Goal: Information Seeking & Learning: Learn about a topic

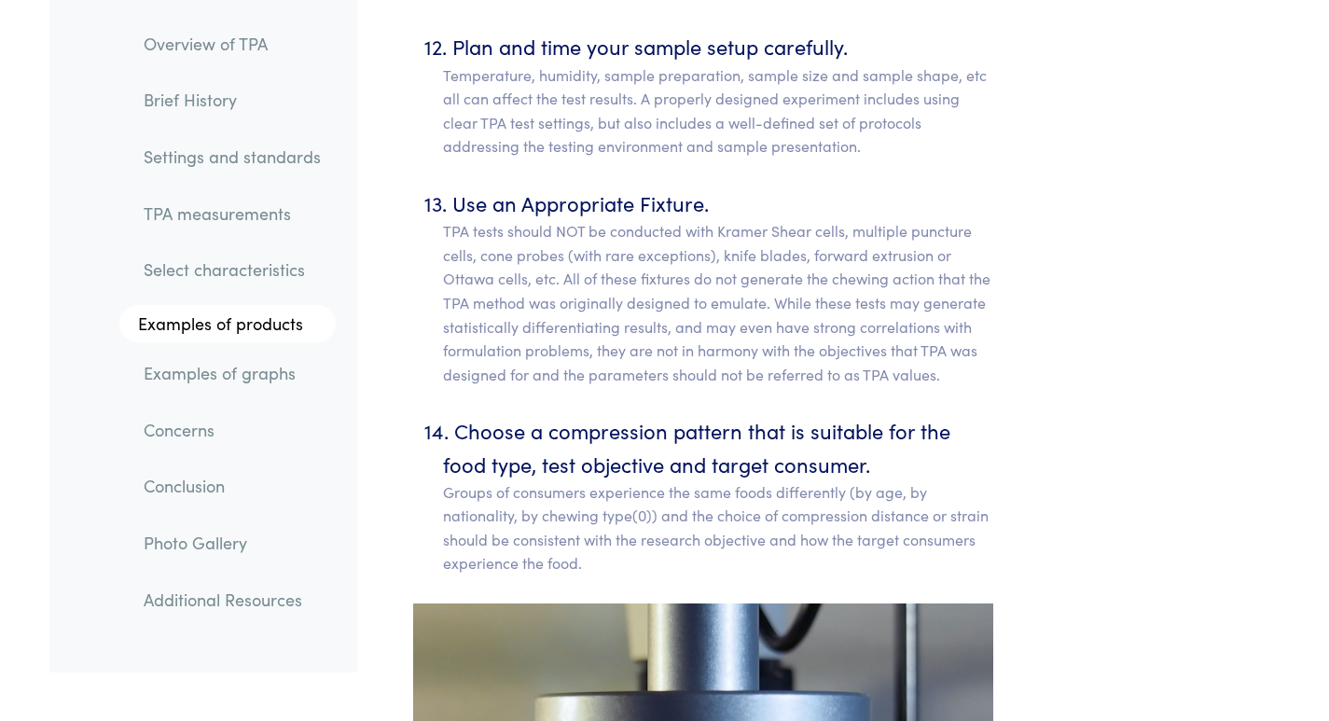
scroll to position [11037, 0]
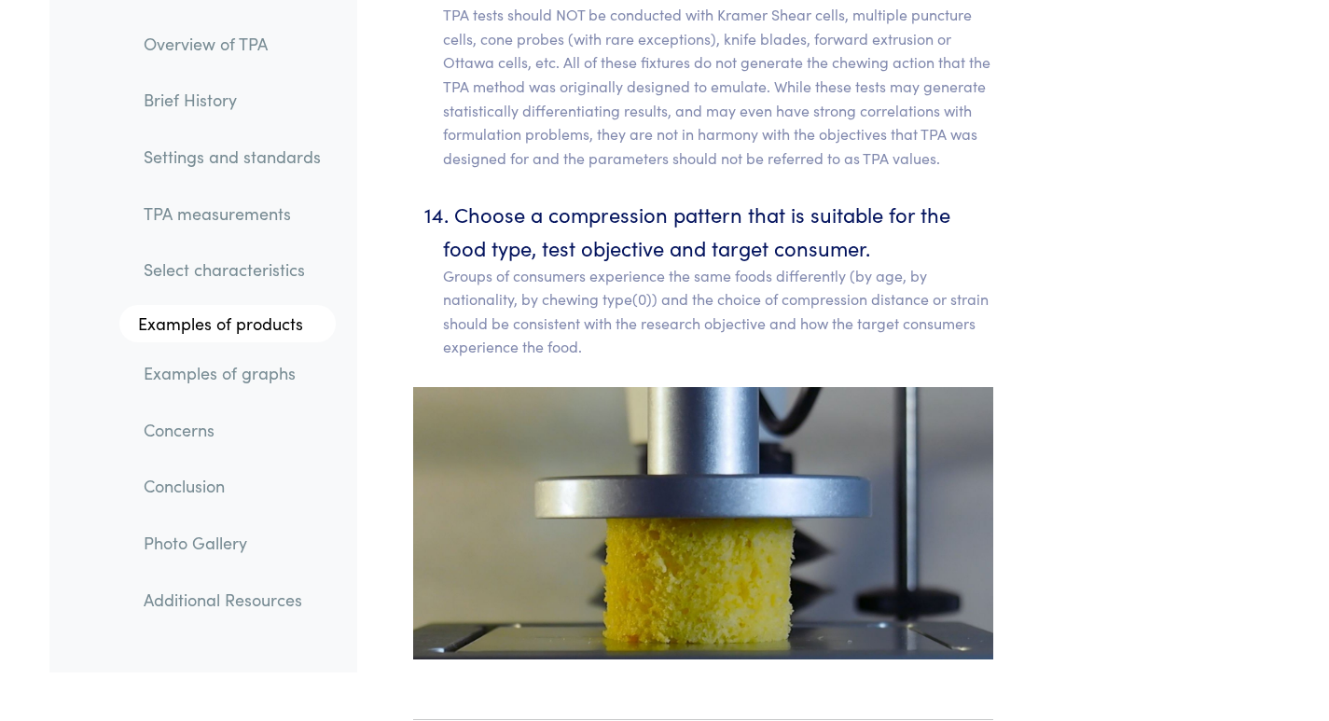
click at [263, 369] on link "Examples of graphs" at bounding box center [232, 373] width 207 height 43
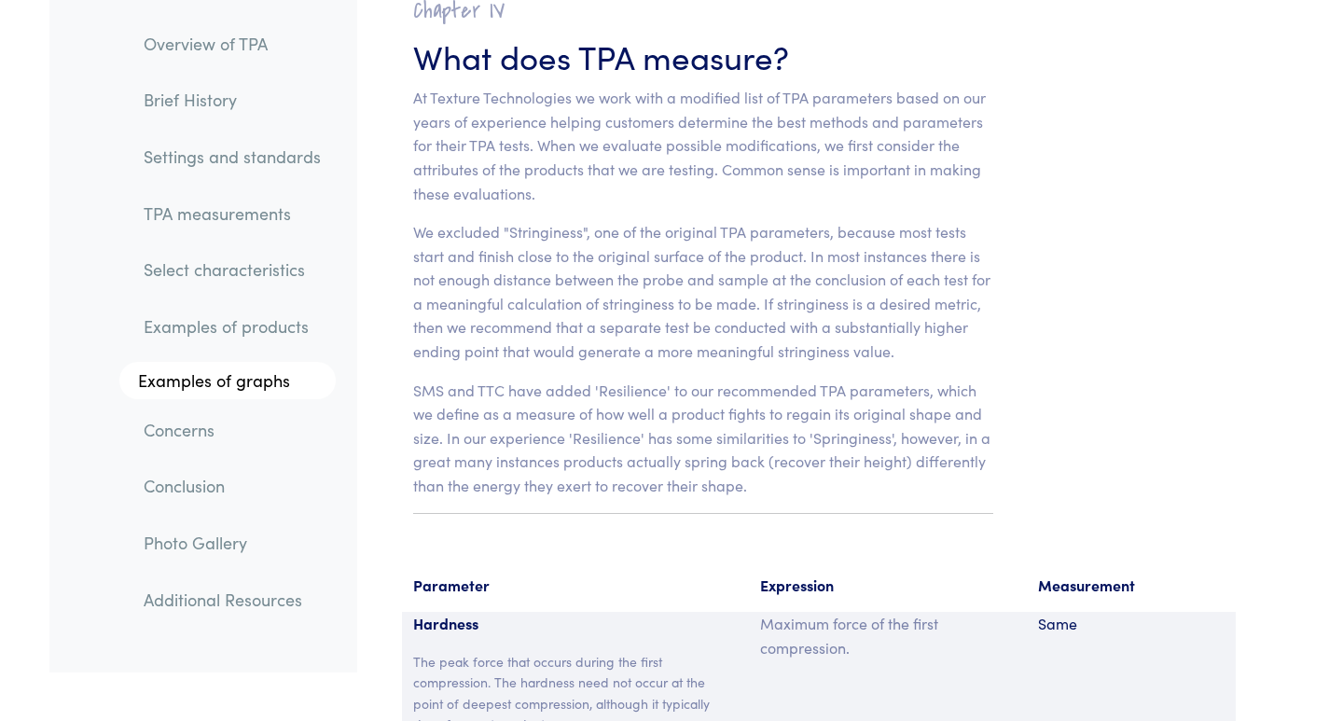
scroll to position [11775, 0]
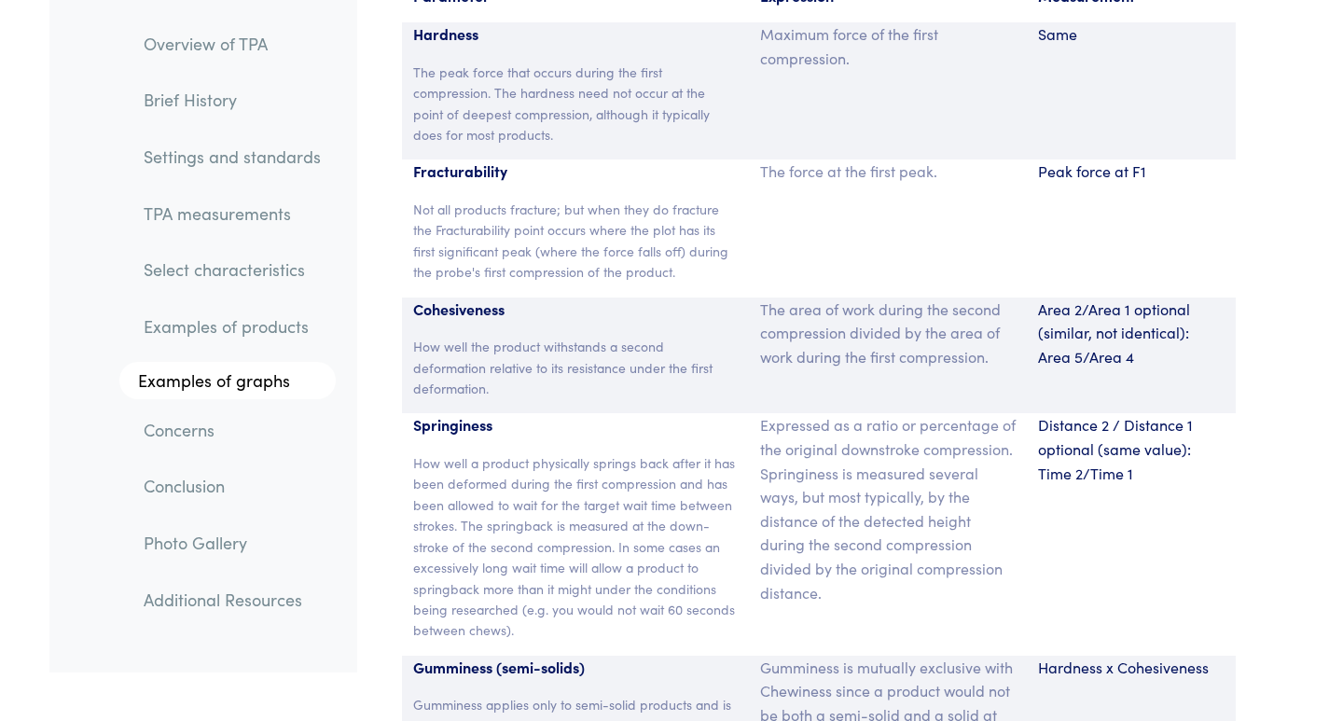
scroll to position [12437, 0]
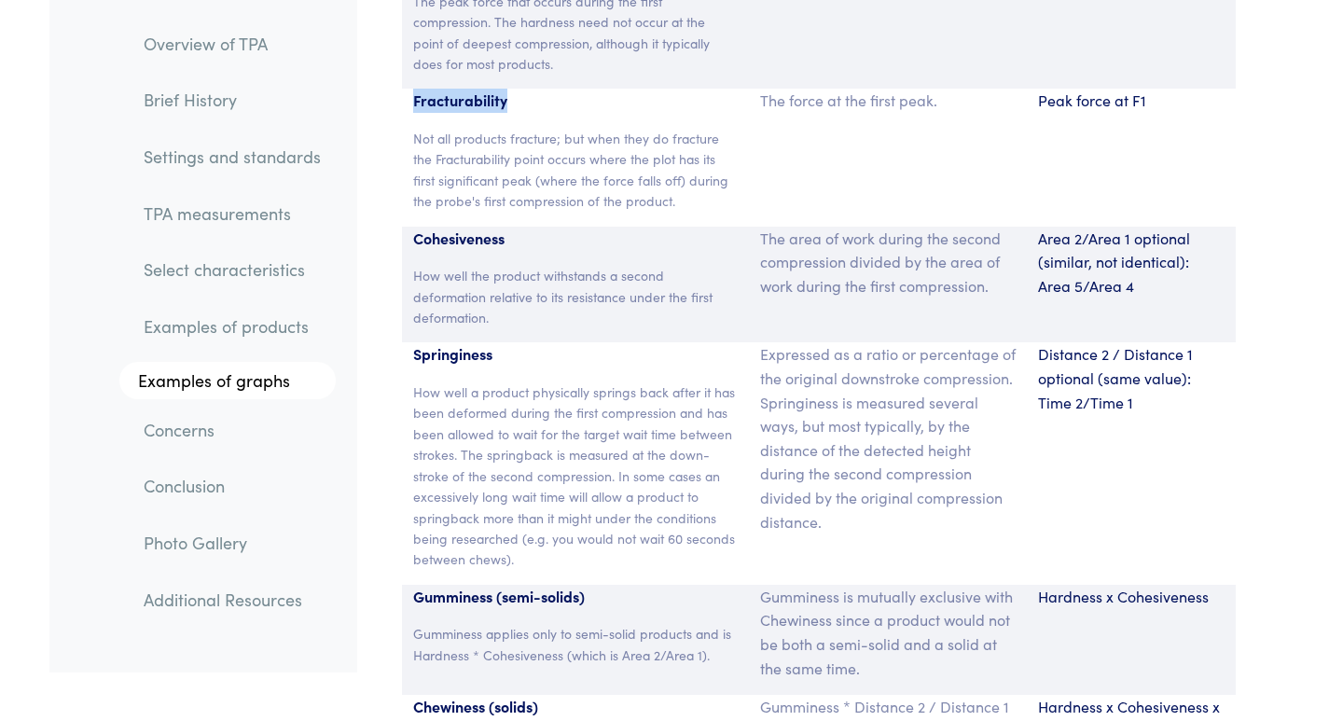
drag, startPoint x: 523, startPoint y: 75, endPoint x: 365, endPoint y: 78, distance: 158.6
click at [365, 78] on div "Parameter Expression Measurement Hardness The peak force that occurs during the…" at bounding box center [819, 452] width 924 height 1122
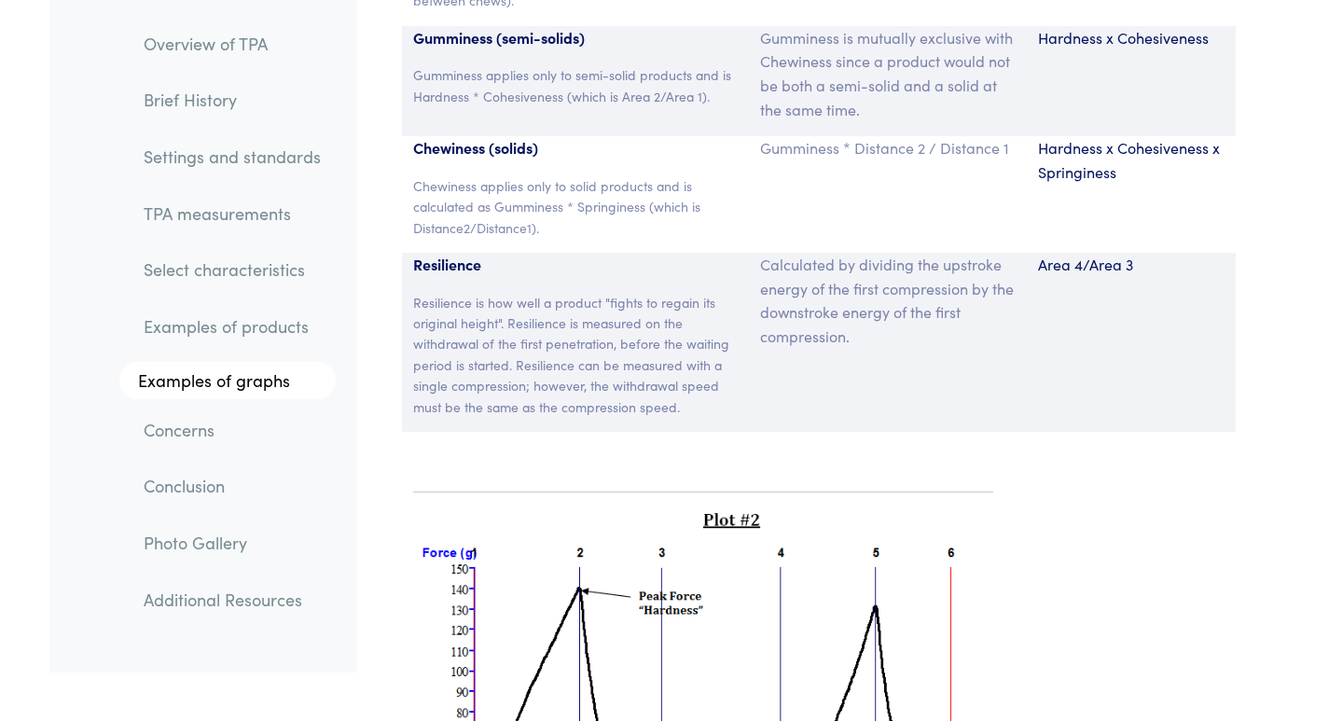
scroll to position [12996, 0]
drag, startPoint x: 485, startPoint y: 237, endPoint x: 373, endPoint y: 241, distance: 112.0
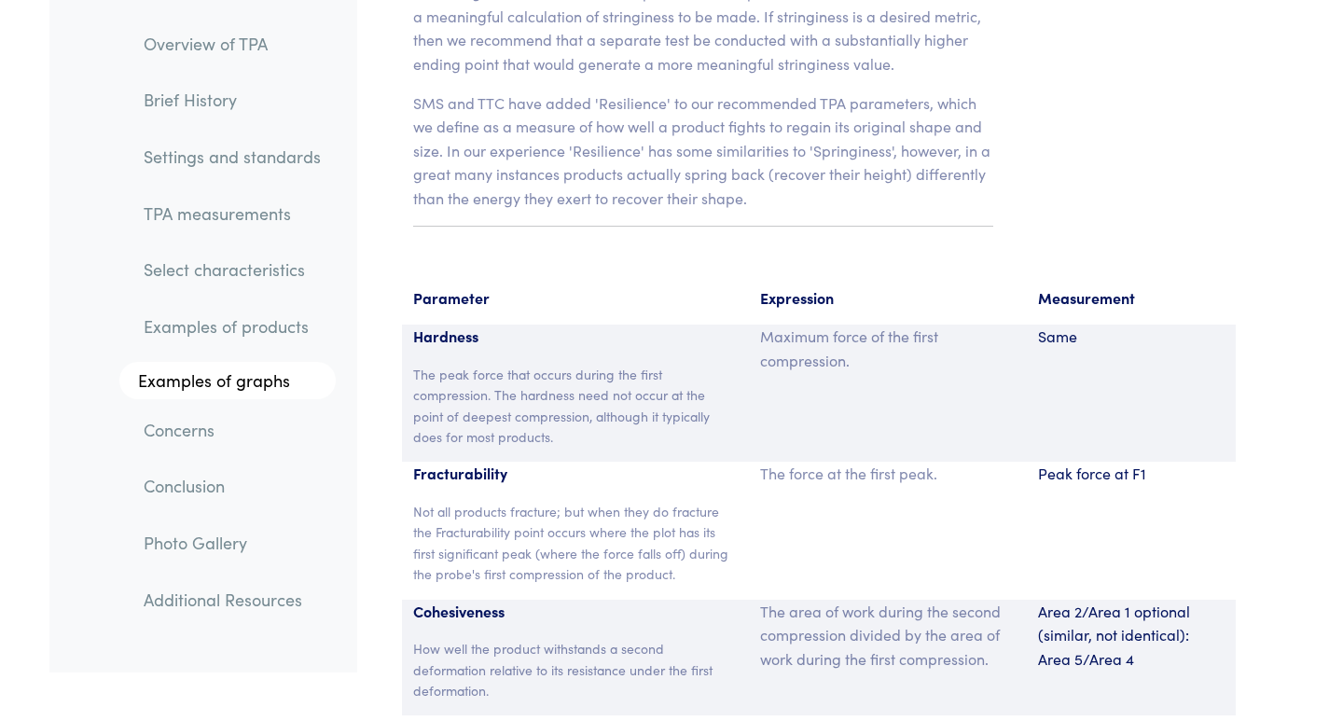
scroll to position [11597, 0]
